Goal: Find specific page/section: Find specific page/section

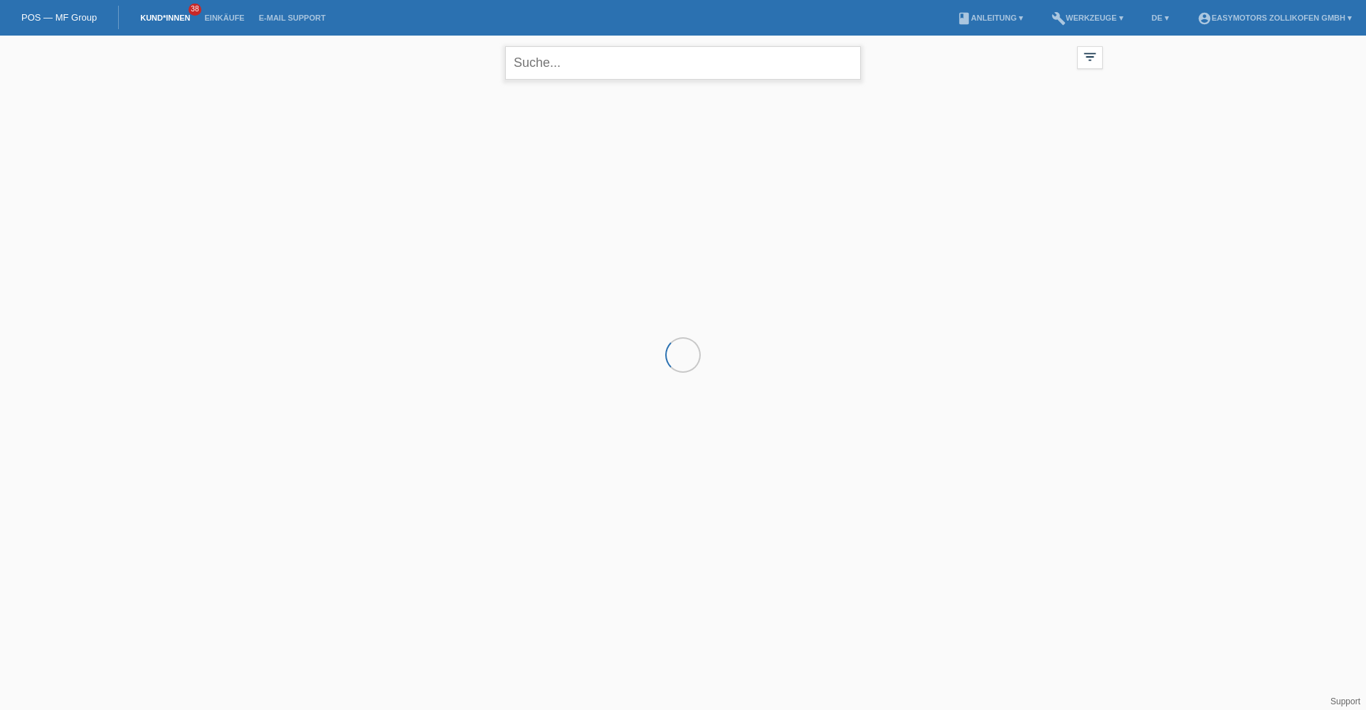
click at [566, 51] on input "text" at bounding box center [683, 62] width 356 height 33
type input "SIMON"
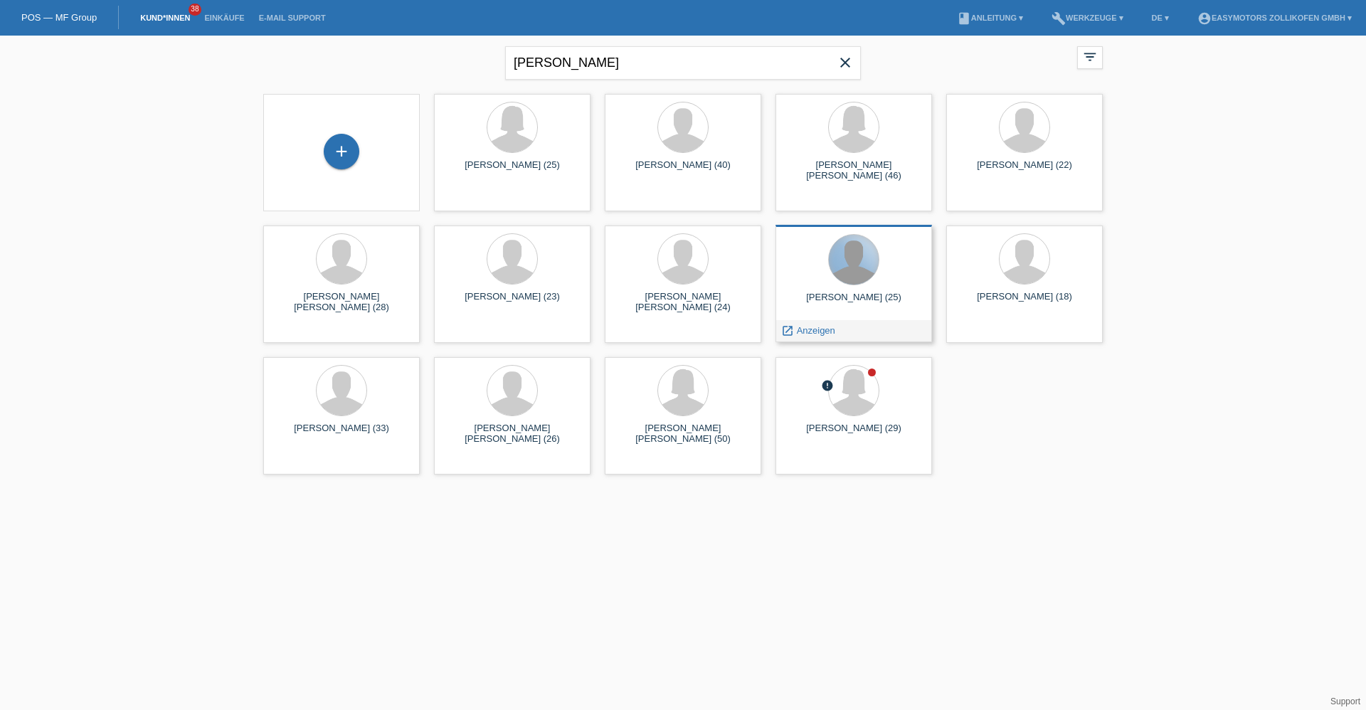
click at [857, 282] on div at bounding box center [854, 260] width 50 height 50
click at [814, 324] on div "launch Anzeigen" at bounding box center [808, 330] width 64 height 21
click at [812, 327] on span "Anzeigen" at bounding box center [816, 330] width 38 height 11
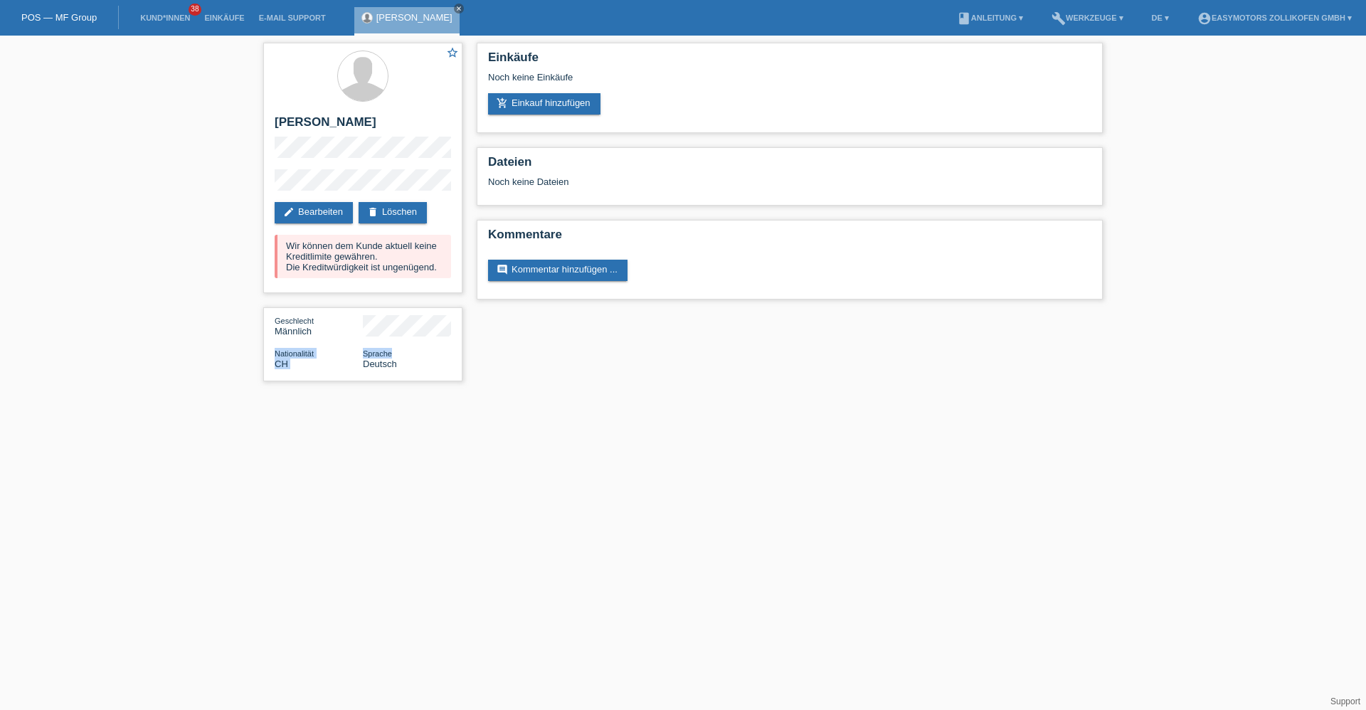
click at [464, 338] on div "star_border [PERSON_NAME] edit Bearbeiten delete Löschen Wir können dem Kunde a…" at bounding box center [362, 216] width 213 height 360
click at [273, 190] on div "star_border [PERSON_NAME] edit Bearbeiten delete Löschen Wir können dem Kunde a…" at bounding box center [362, 168] width 199 height 250
drag, startPoint x: 273, startPoint y: 190, endPoint x: 408, endPoint y: 163, distance: 137.8
click at [408, 163] on div "star_border Simon Künzi edit Bearbeiten delete Löschen Wir können dem Kunde akt…" at bounding box center [362, 168] width 199 height 250
click at [208, 20] on link "Einkäufe" at bounding box center [224, 18] width 54 height 9
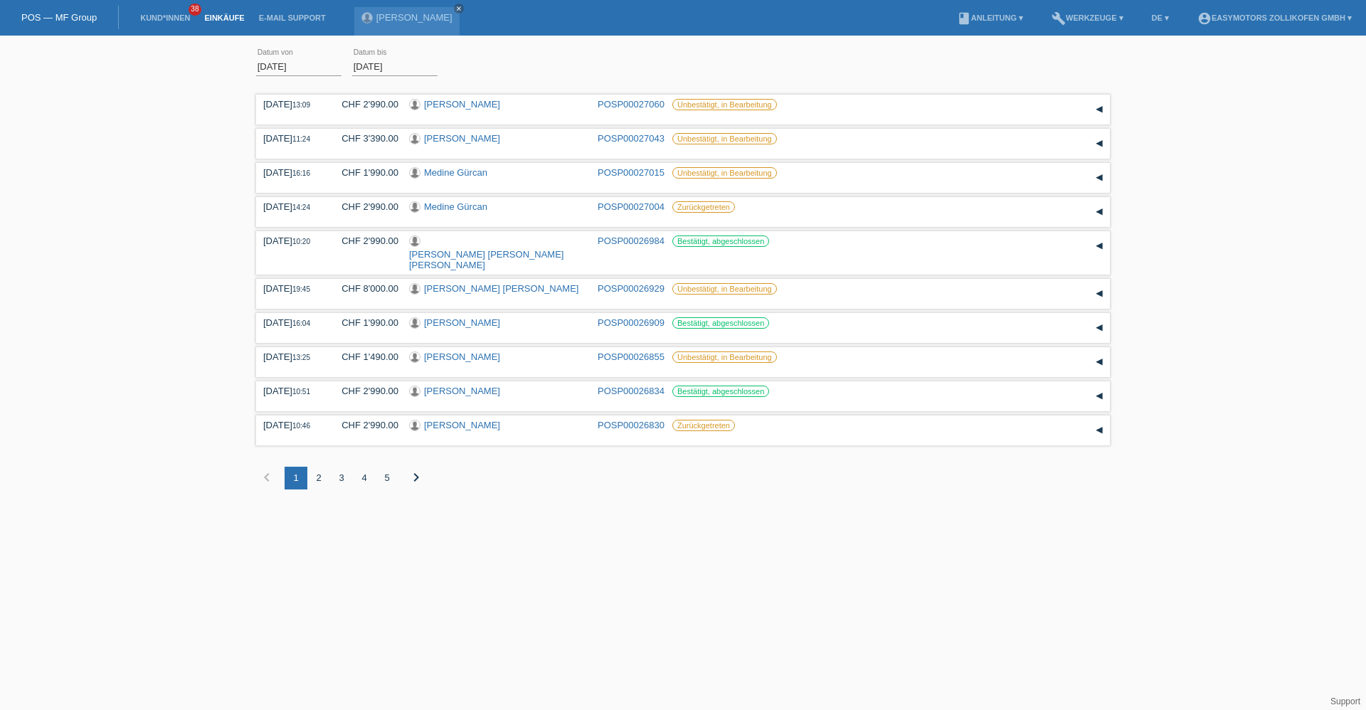
click at [184, 21] on link "Kund*innen" at bounding box center [165, 18] width 64 height 9
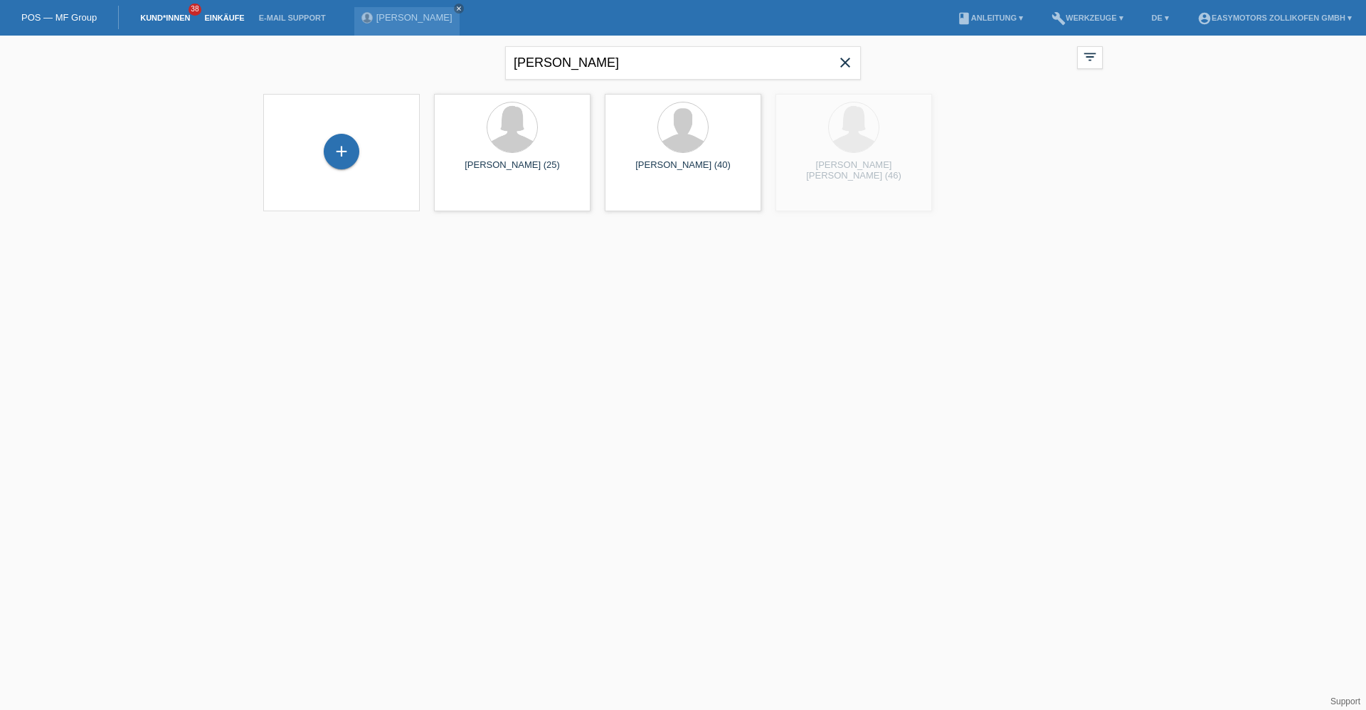
click at [222, 14] on link "Einkäufe" at bounding box center [224, 18] width 54 height 9
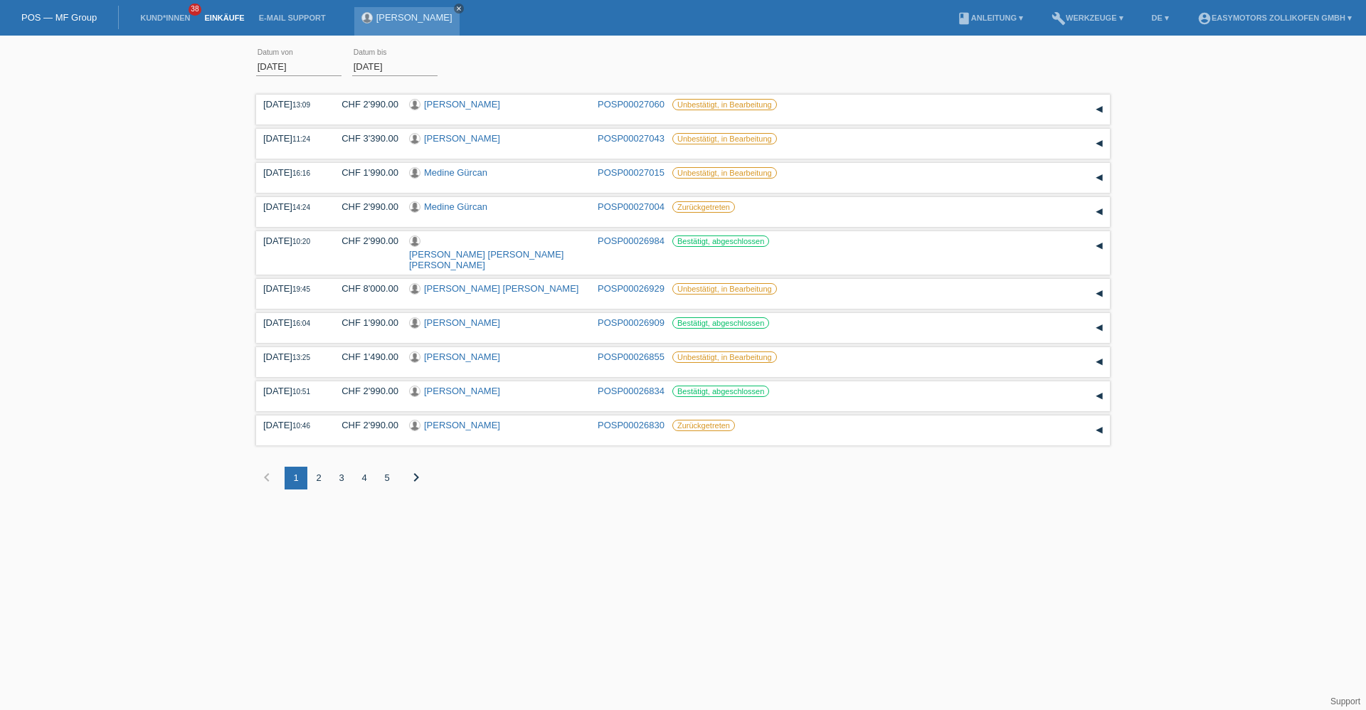
click at [455, 7] on icon "close" at bounding box center [458, 8] width 7 height 7
